Goal: Information Seeking & Learning: Learn about a topic

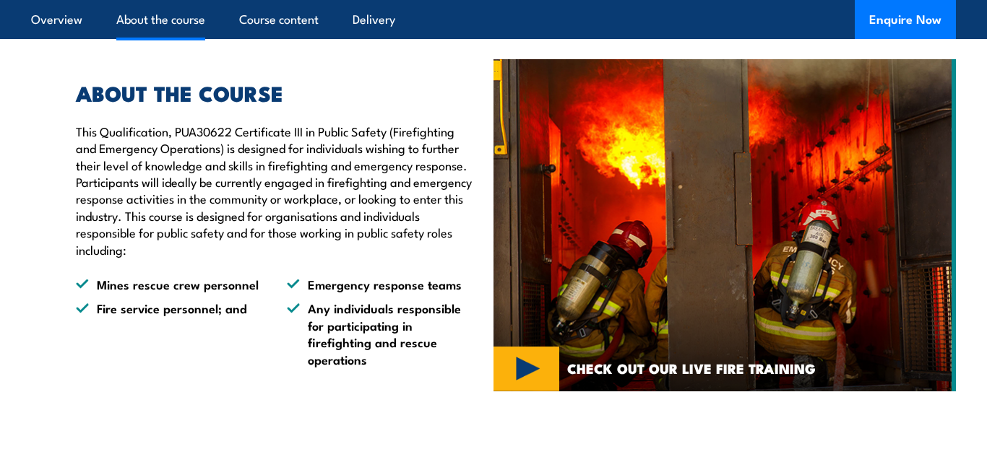
click at [969, 310] on section "ABOUT THE COURSE This Qualification, PUA30622 Certificate III in Public Safety …" at bounding box center [493, 225] width 987 height 357
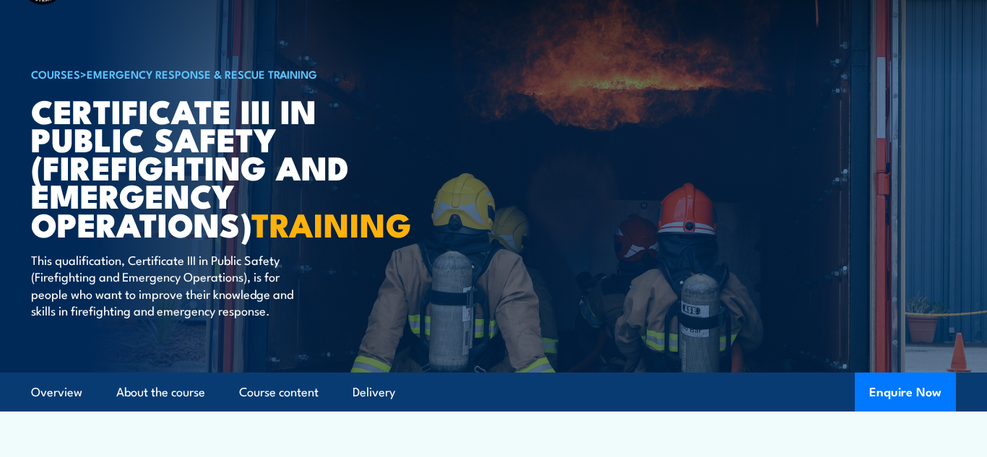
scroll to position [40, 0]
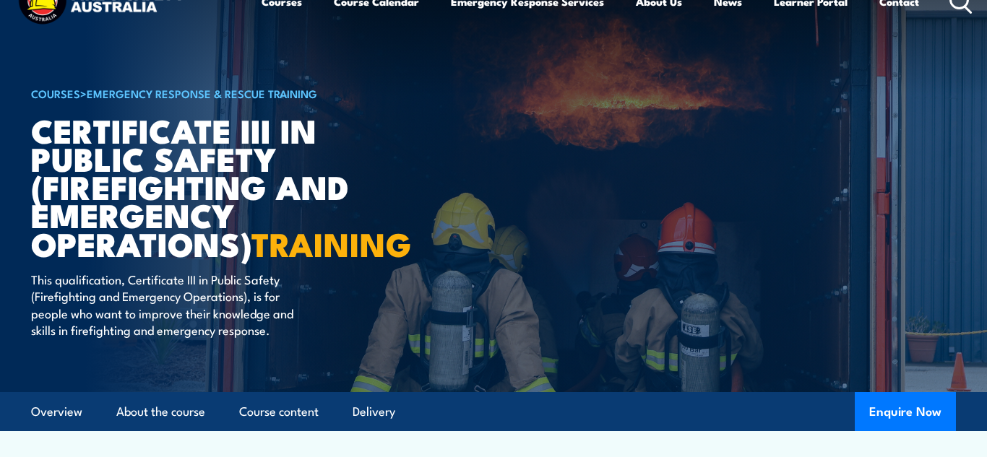
click at [11, 196] on img at bounding box center [493, 176] width 987 height 433
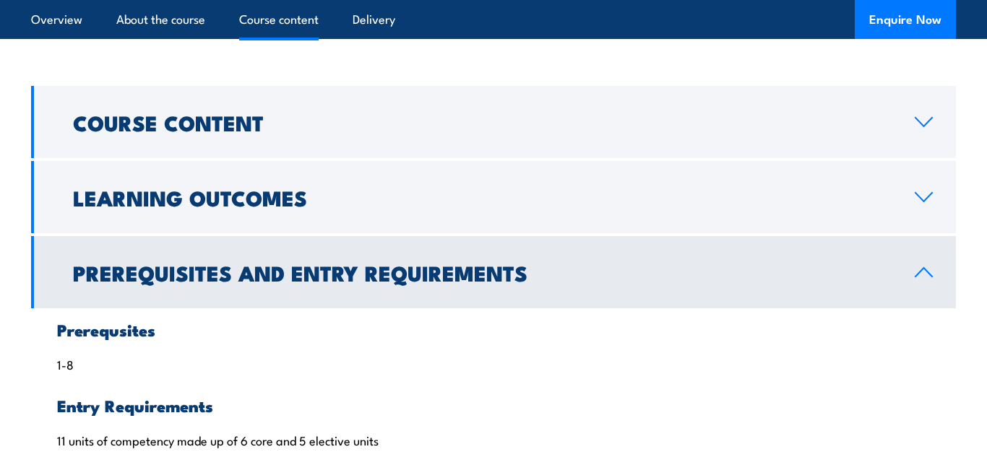
click at [973, 389] on section "Course Content PUAFIR210 Prevent injury ([1] delivered) PUAFIR207 Operate breat…" at bounding box center [493, 459] width 987 height 747
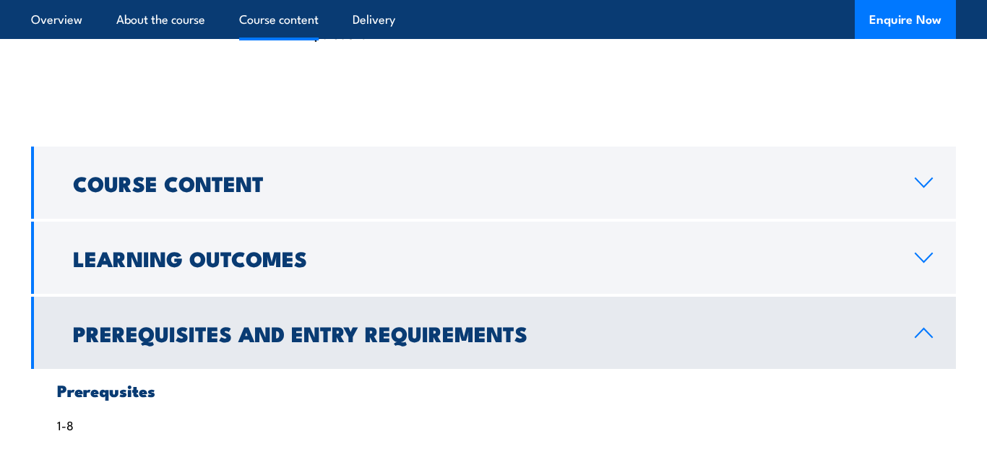
scroll to position [1130, 0]
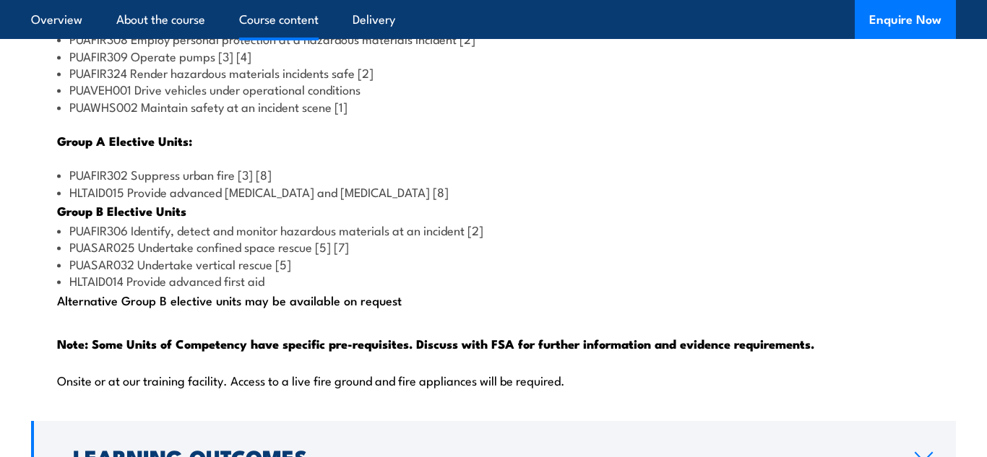
scroll to position [1445, 0]
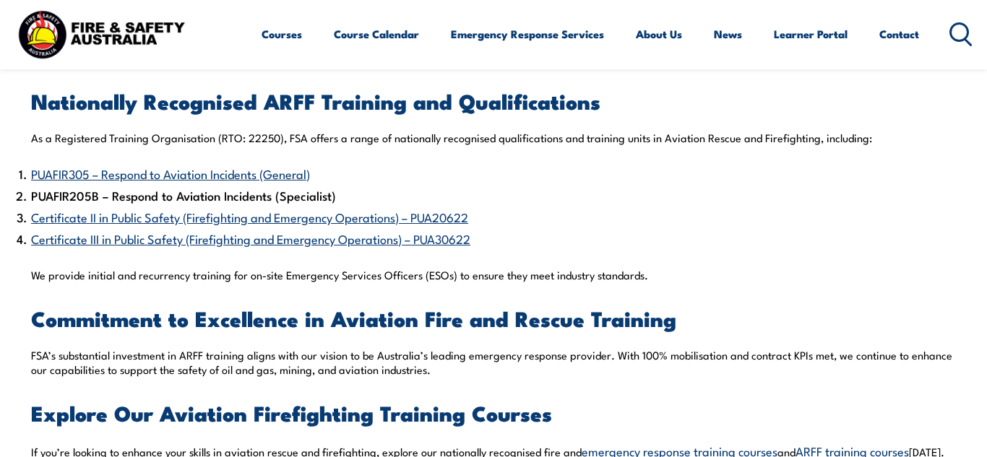
scroll to position [1127, 0]
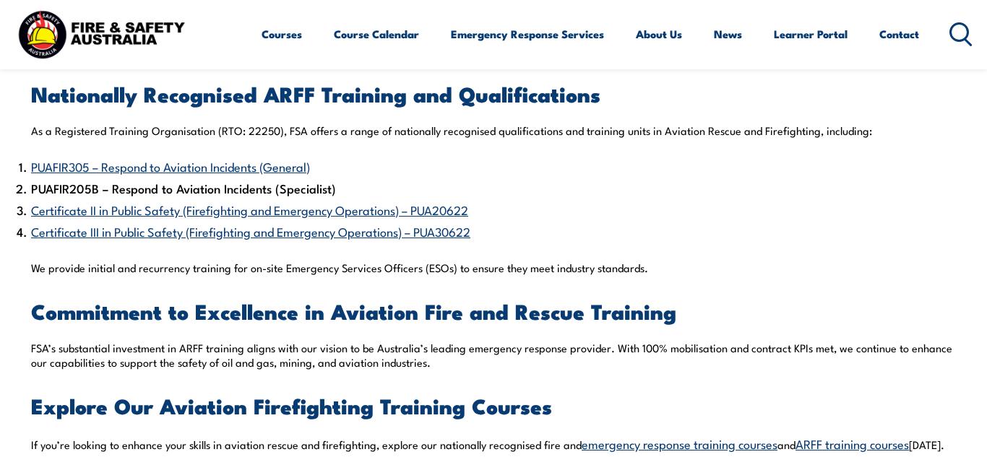
click at [170, 191] on li "PUAFIR205B – Respond to Aviation Incidents (Specialist)" at bounding box center [493, 189] width 925 height 22
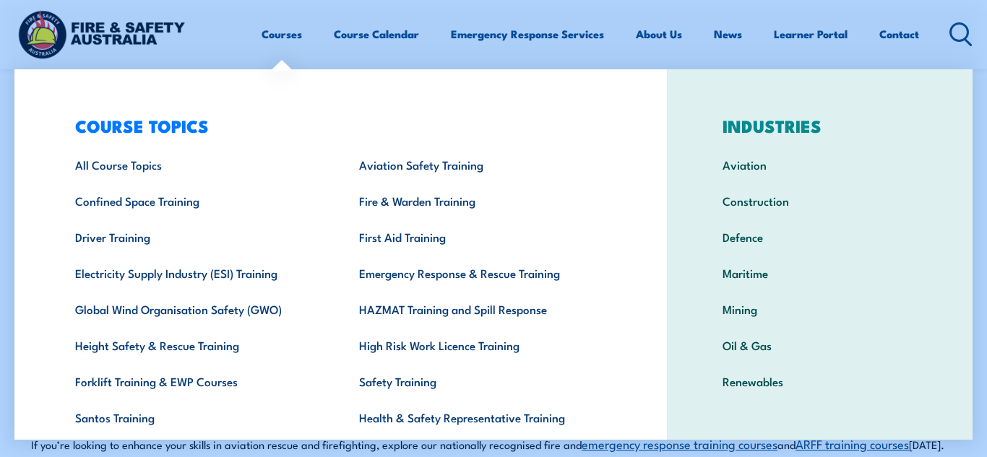
click at [296, 47] on link "Courses" at bounding box center [281, 34] width 40 height 35
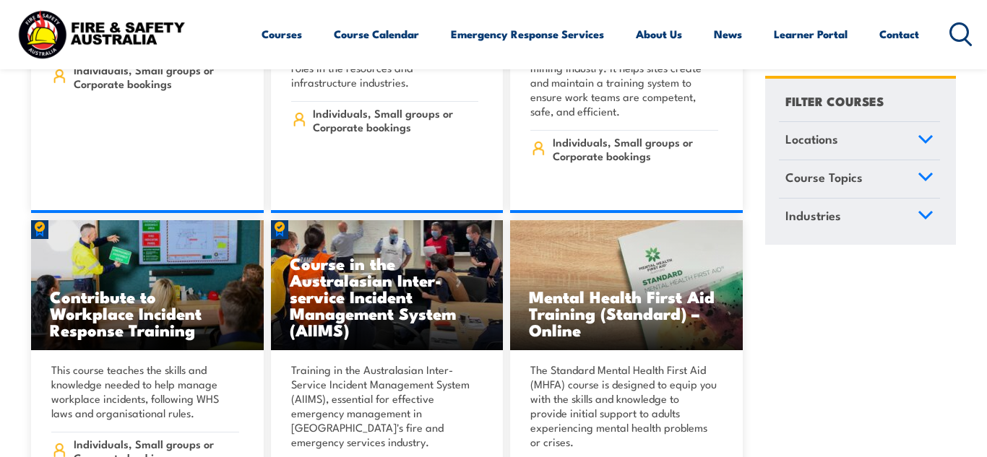
scroll to position [8083, 0]
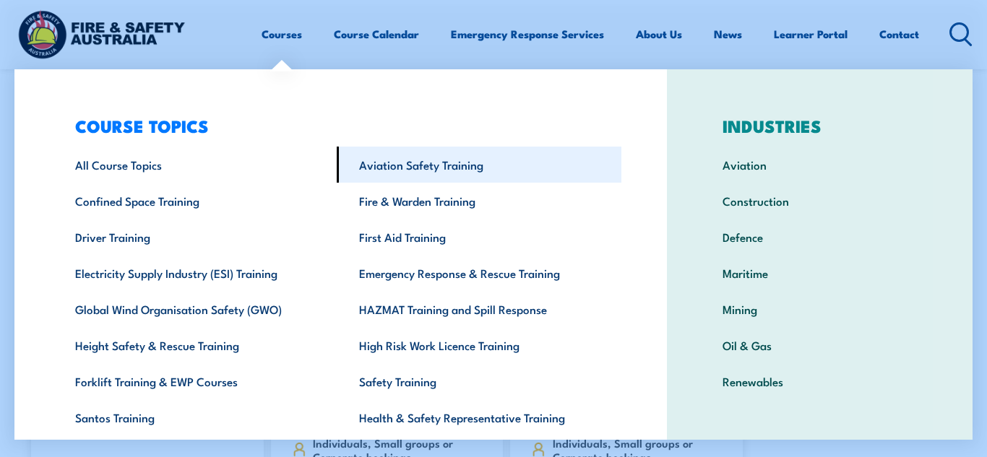
click at [456, 178] on link "Aviation Safety Training" at bounding box center [479, 165] width 284 height 36
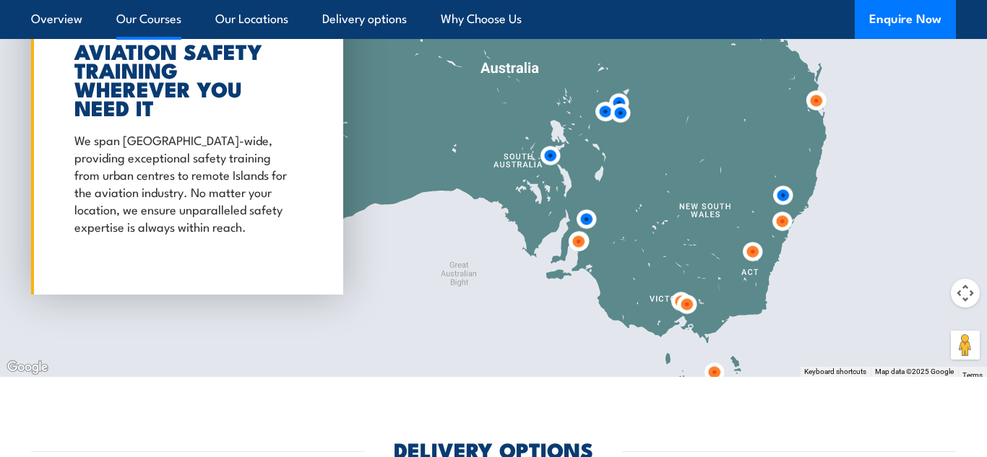
scroll to position [817, 0]
